Goal: Task Accomplishment & Management: Manage account settings

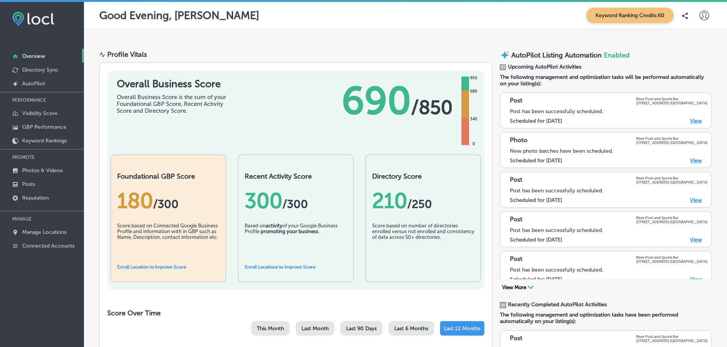
click at [691, 120] on link "View" at bounding box center [696, 121] width 12 height 6
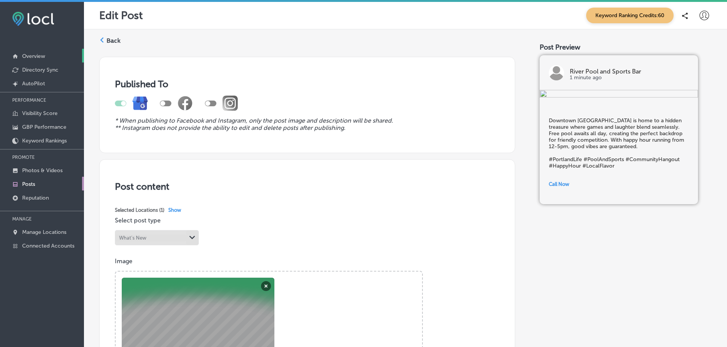
click at [32, 53] on p "Overview" at bounding box center [33, 56] width 23 height 6
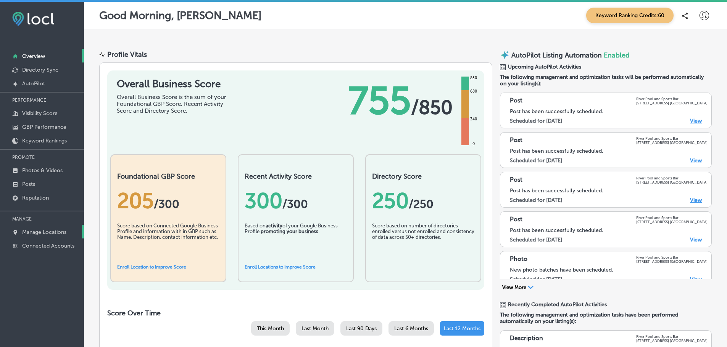
click at [60, 230] on p "Manage Locations" at bounding box center [44, 232] width 44 height 6
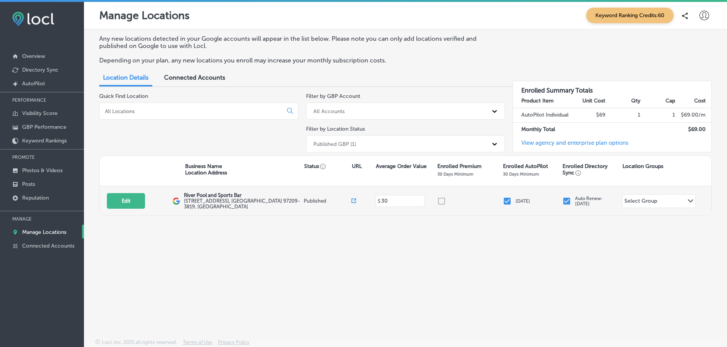
click at [664, 199] on div "Select Group Path Created with Sketch." at bounding box center [658, 201] width 73 height 13
click at [442, 201] on div at bounding box center [470, 201] width 66 height 9
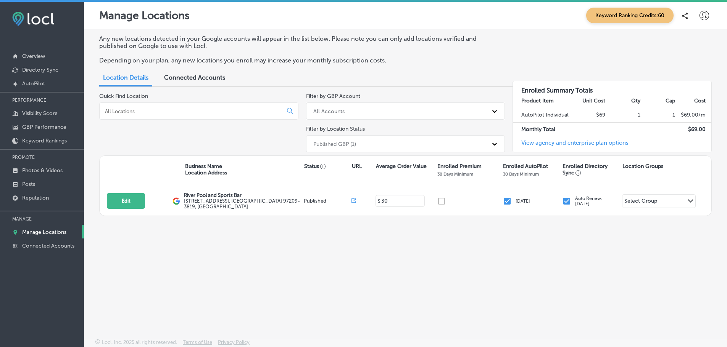
click at [184, 76] on span "Connected Accounts" at bounding box center [194, 77] width 61 height 7
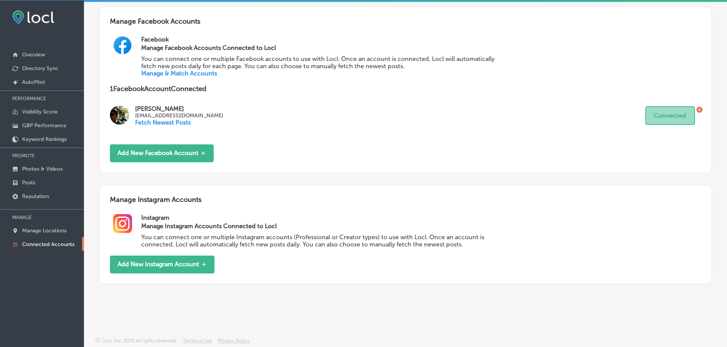
scroll to position [2, 0]
click at [175, 259] on button "Add New Instagram Account ＋" at bounding box center [162, 265] width 105 height 18
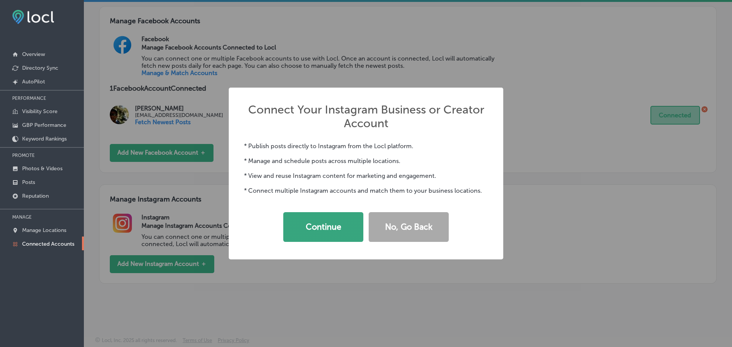
click at [336, 221] on button "Continue" at bounding box center [323, 227] width 80 height 30
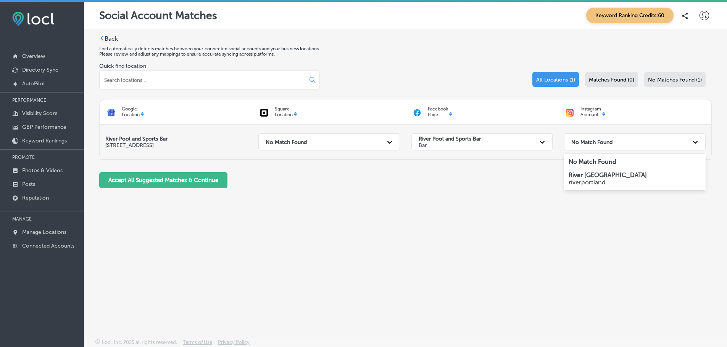
click at [682, 138] on div "No Match Found" at bounding box center [627, 142] width 121 height 16
click at [651, 178] on p "River Portland" at bounding box center [634, 175] width 132 height 7
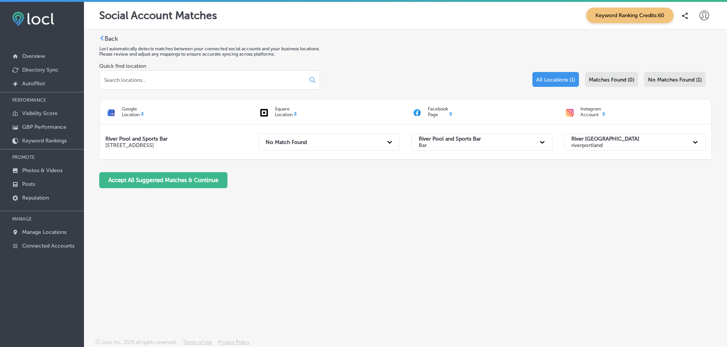
click at [100, 36] on icon at bounding box center [101, 37] width 5 height 5
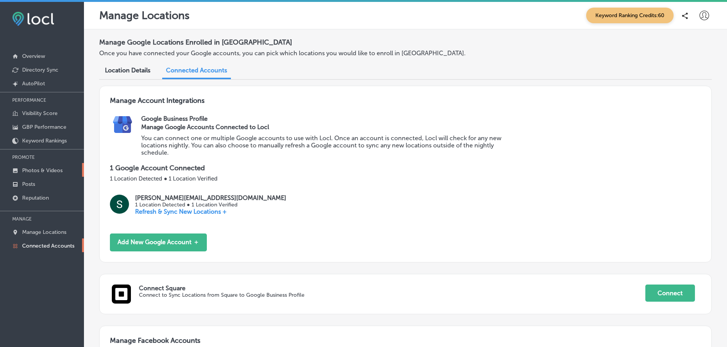
click at [47, 169] on p "Photos & Videos" at bounding box center [42, 170] width 40 height 6
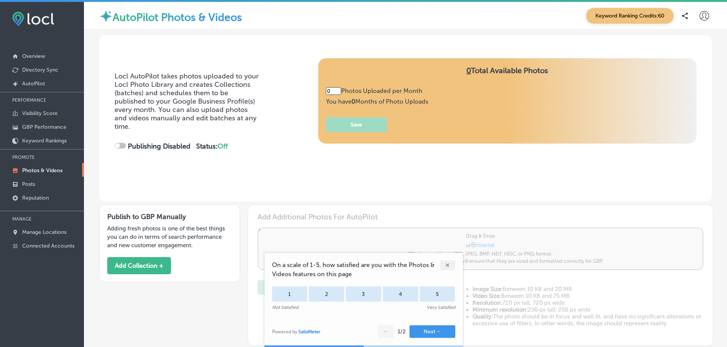
type input "5"
checkbox input "true"
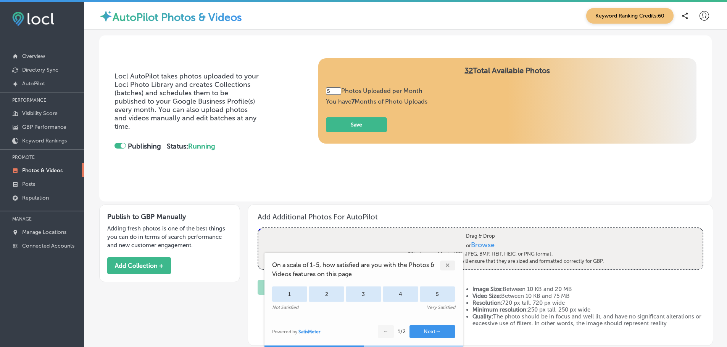
click at [341, 228] on div "Drag & Drop or Browse *Photos must be in JPG, JPEG, BMP, HEIF, HEIC, or PNG for…" at bounding box center [480, 248] width 444 height 41
click at [258, 228] on input "Drag & Drop or Browse *Photos must be in JPG, JPEG, BMP, HEIF, HEIC, or PNG for…" at bounding box center [480, 229] width 444 height 2
click at [449, 264] on div "✕" at bounding box center [447, 266] width 15 height 10
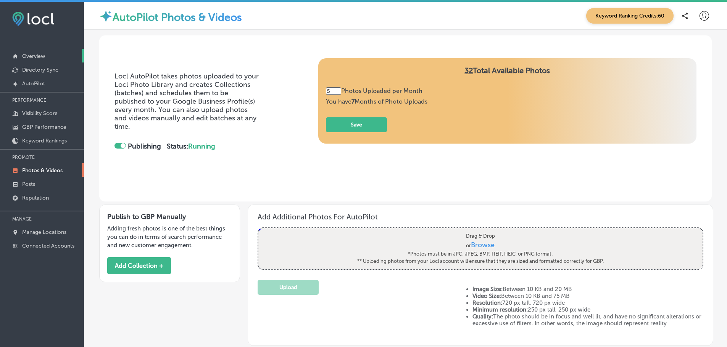
click at [29, 55] on p "Overview" at bounding box center [33, 56] width 23 height 6
